Goal: Transaction & Acquisition: Subscribe to service/newsletter

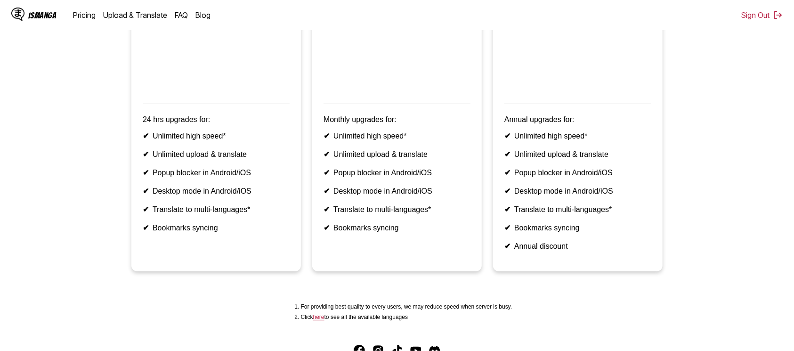
scroll to position [86, 0]
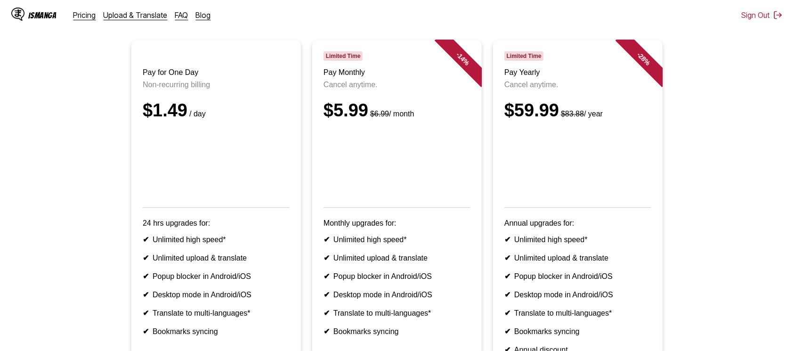
click at [395, 185] on iframe at bounding box center [396, 163] width 147 height 62
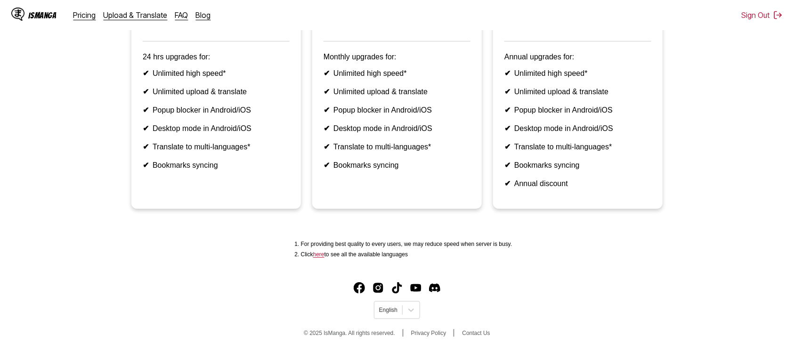
scroll to position [274, 0]
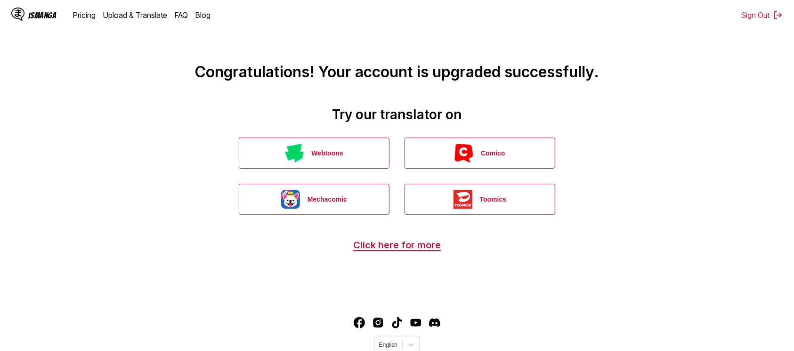
drag, startPoint x: 359, startPoint y: 160, endPoint x: 719, endPoint y: 125, distance: 361.8
click at [595, 125] on main "Congratulations! Your account is upgraded successfully. Try our translator on W…" at bounding box center [397, 149] width 794 height 298
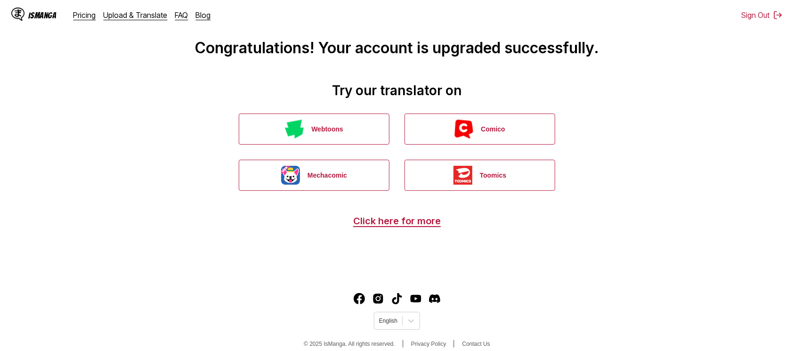
scroll to position [35, 0]
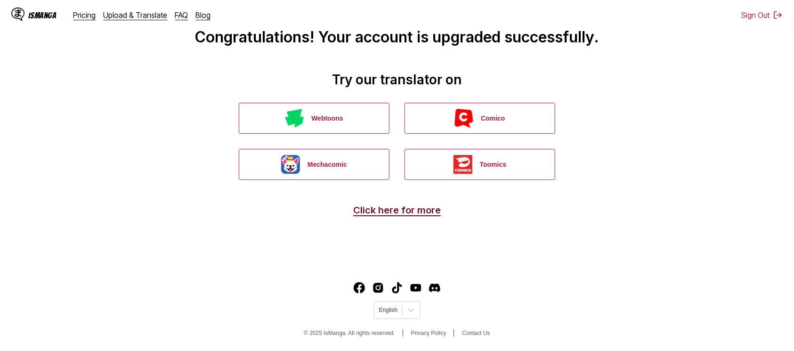
click at [426, 211] on link "Click here for more" at bounding box center [397, 209] width 88 height 11
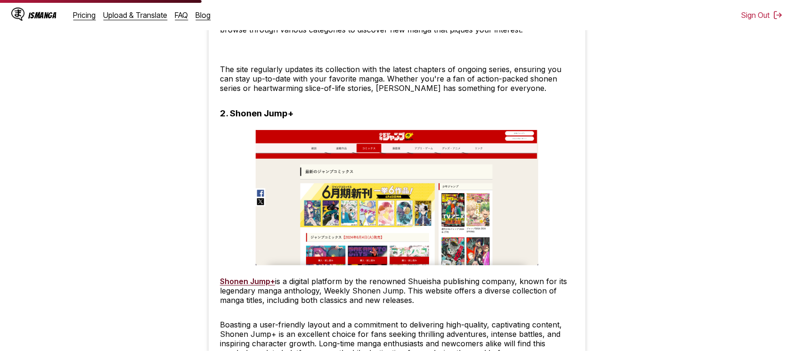
scroll to position [1004, 0]
